Goal: Task Accomplishment & Management: Use online tool/utility

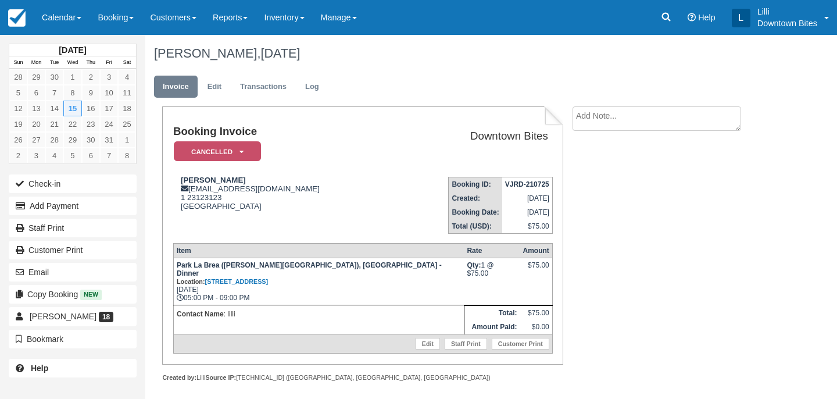
click at [305, 24] on link "Inventory" at bounding box center [284, 17] width 56 height 35
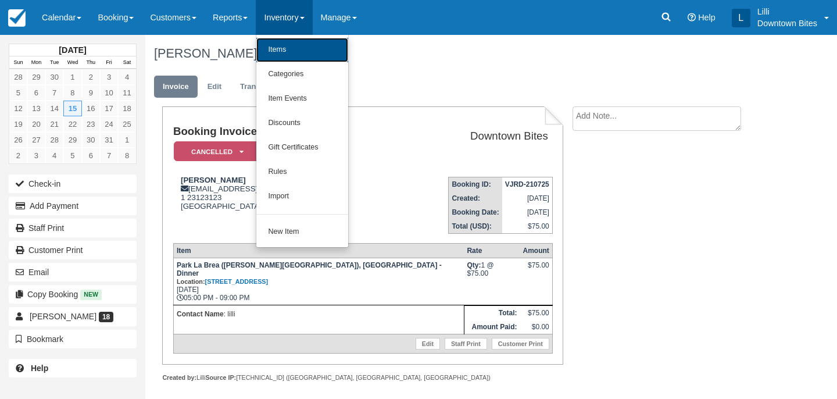
click at [298, 48] on link "Items" at bounding box center [302, 50] width 92 height 24
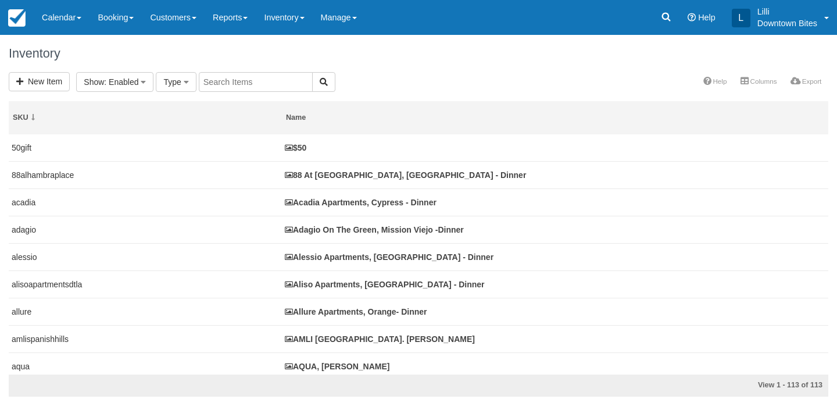
select select
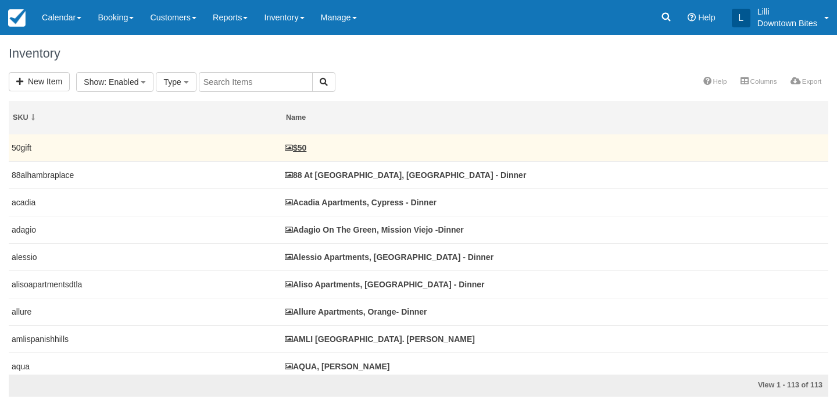
select select
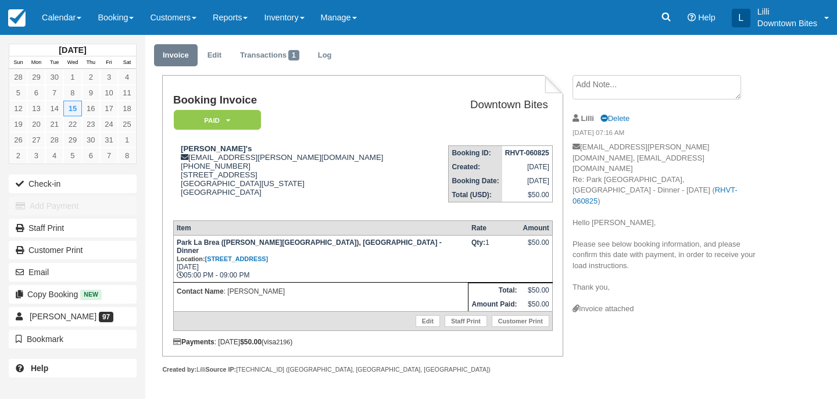
scroll to position [31, 0]
click at [281, 19] on link "Inventory" at bounding box center [284, 17] width 56 height 35
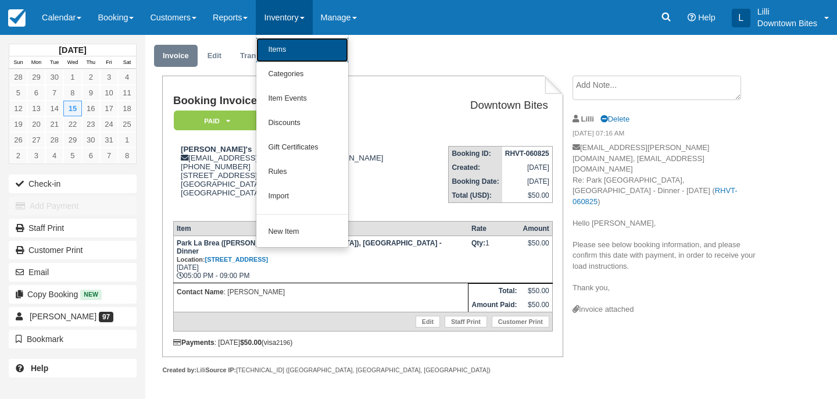
click at [291, 51] on link "Items" at bounding box center [302, 50] width 92 height 24
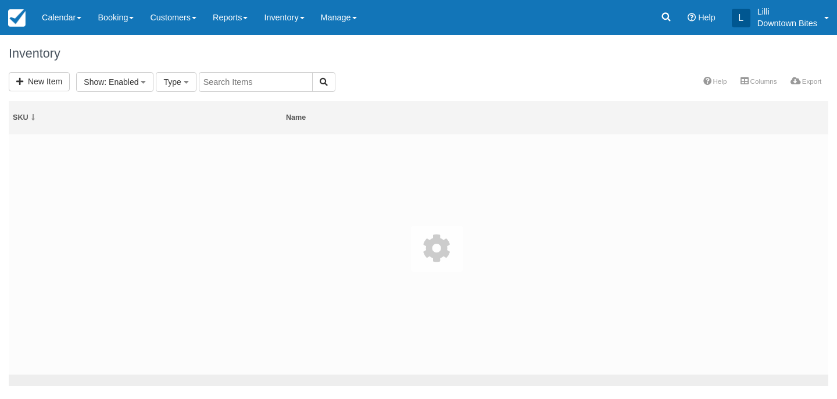
select select
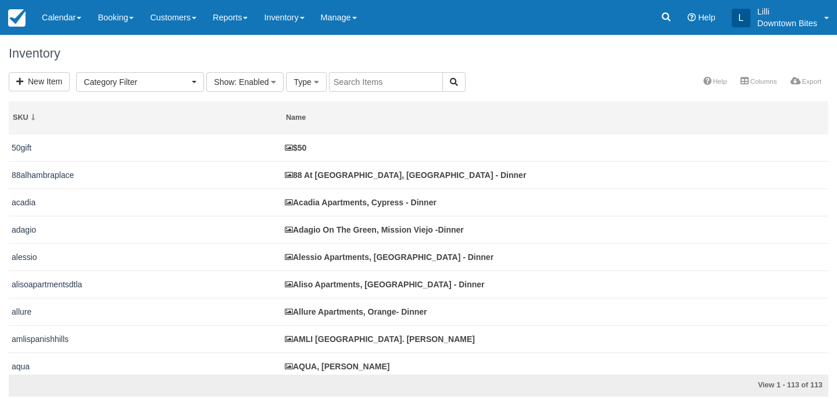
click at [344, 81] on input "text" at bounding box center [386, 82] width 114 height 20
type input "[PERSON_NAME]"
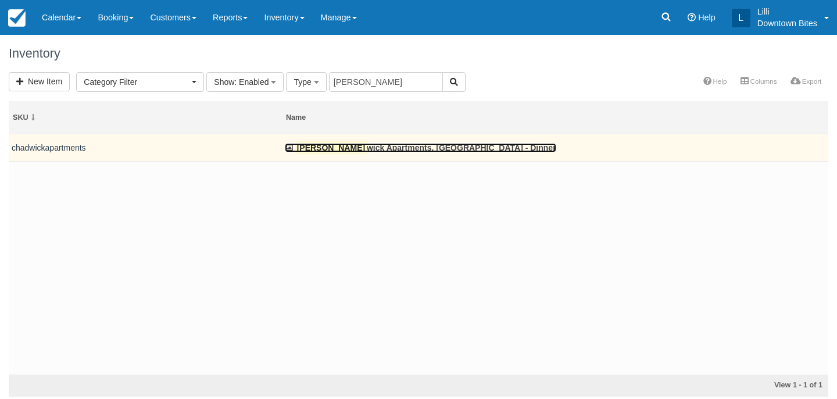
click at [351, 149] on link "[PERSON_NAME] Apartments, [GEOGRAPHIC_DATA] - Dinner" at bounding box center [421, 147] width 272 height 9
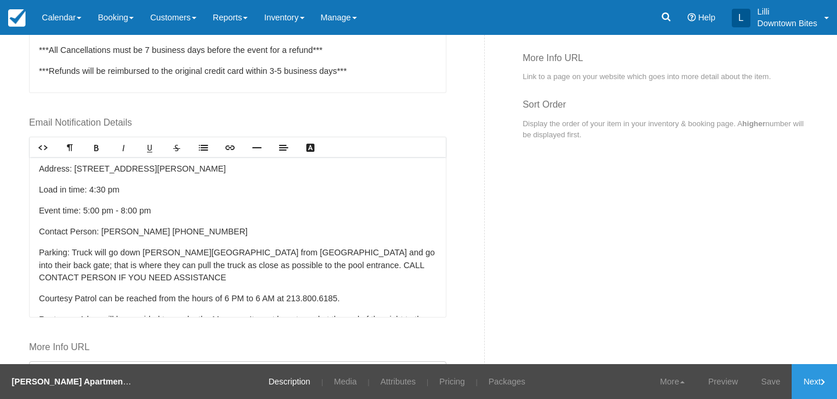
scroll to position [24, 0]
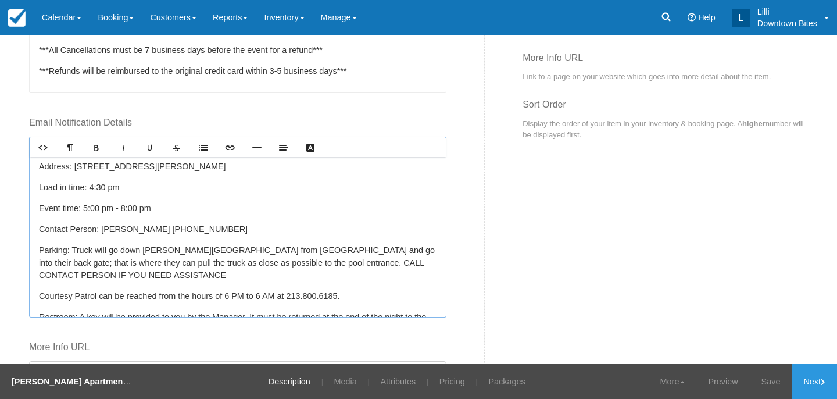
click at [203, 228] on p "Contact Person: Richard (213) 380-4221" at bounding box center [238, 229] width 398 height 13
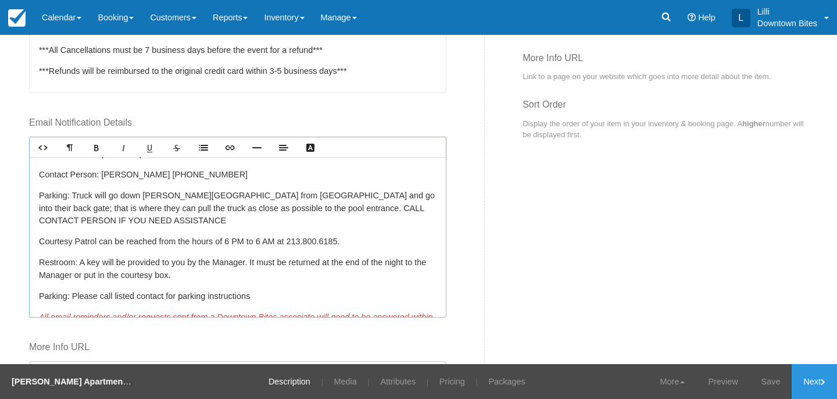
scroll to position [80, 0]
click at [365, 194] on p "Parking: Truck will go down Juanita Avenue from 3rd street and go into their ba…" at bounding box center [238, 207] width 398 height 38
click at [766, 378] on link "Save" at bounding box center [771, 381] width 42 height 35
